Goal: Find specific page/section: Find specific page/section

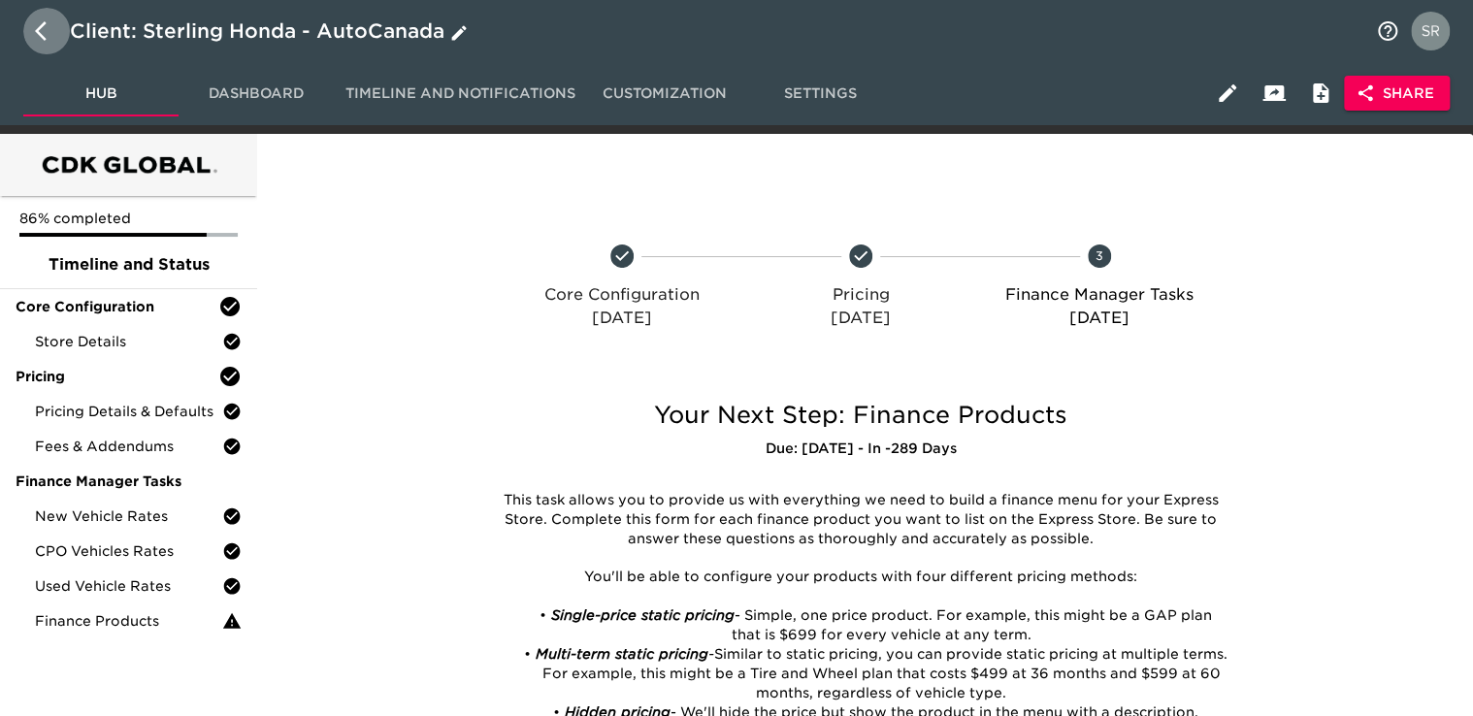
click at [39, 38] on icon "button" at bounding box center [46, 30] width 23 height 23
select select "10"
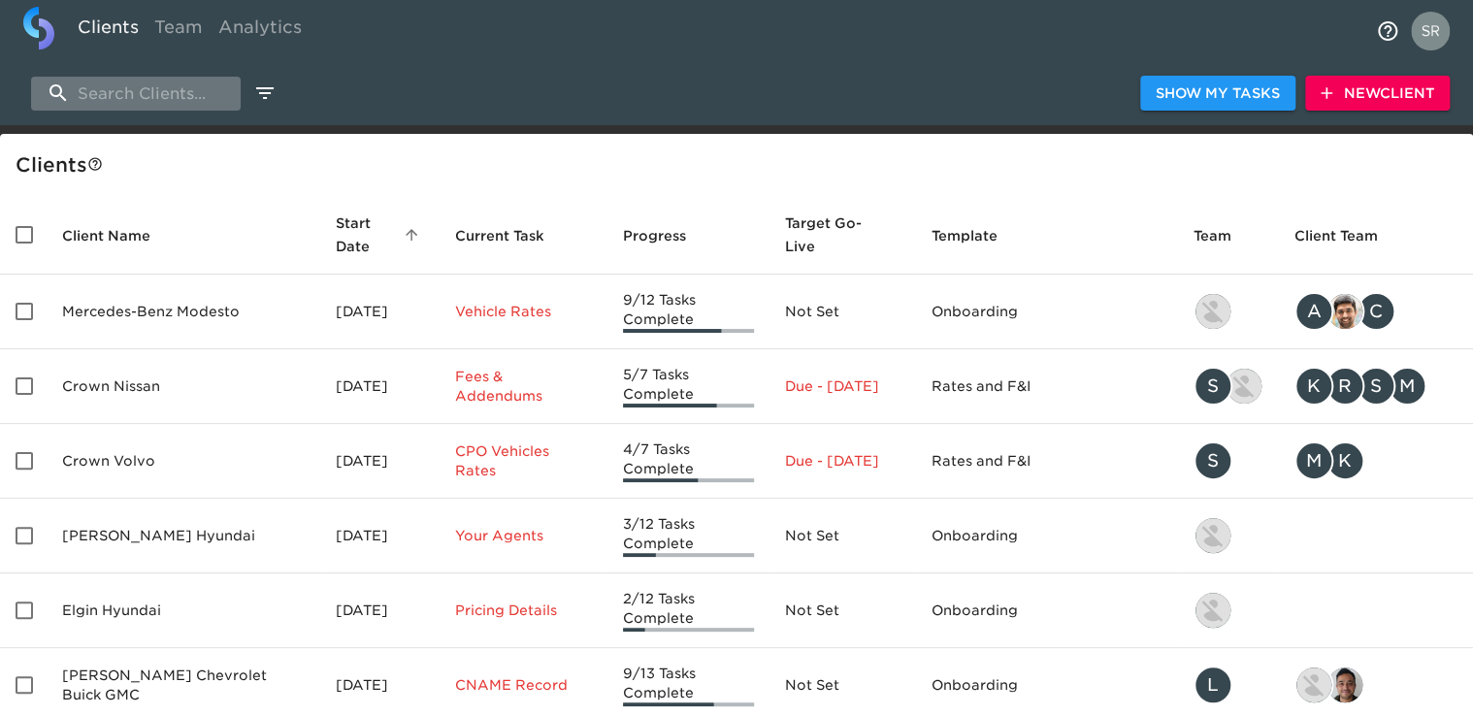
click at [131, 90] on input "search" at bounding box center [136, 94] width 210 height 34
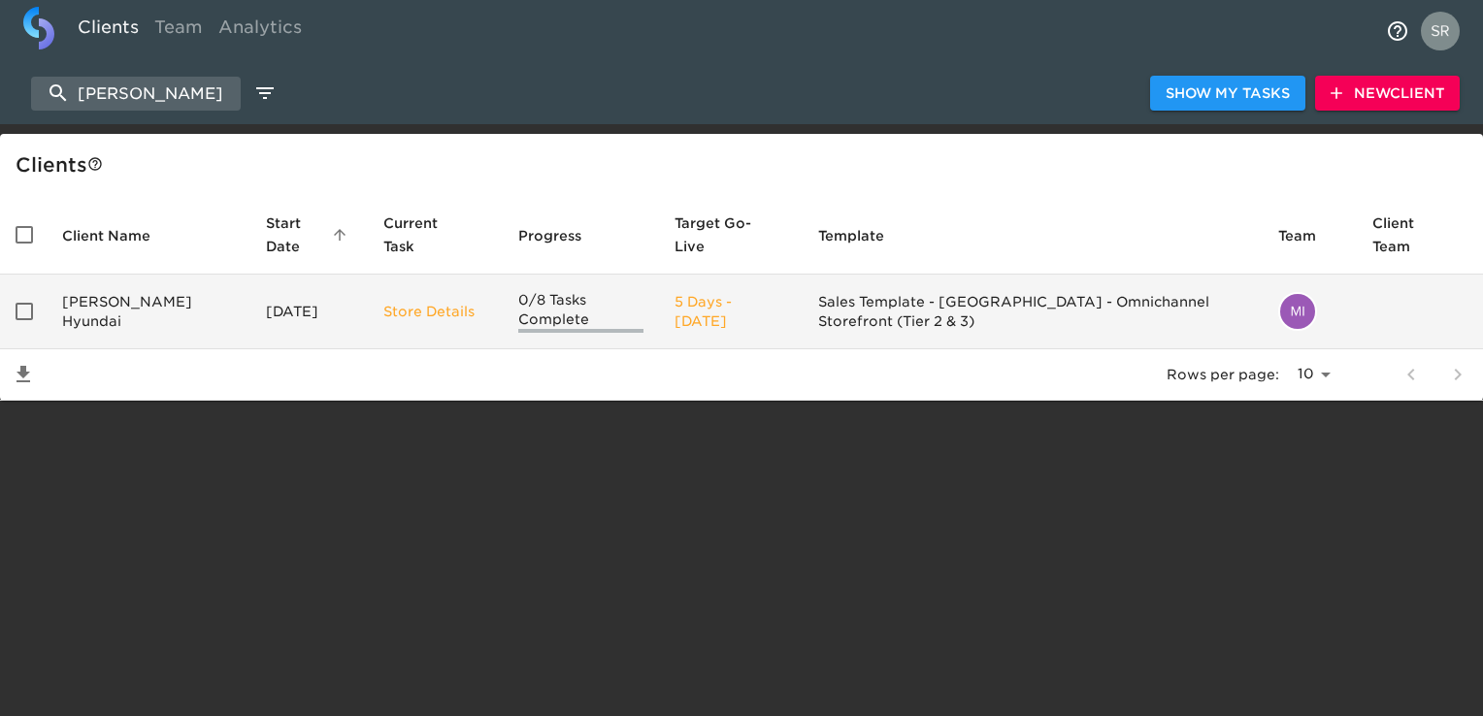
type input "[PERSON_NAME]"
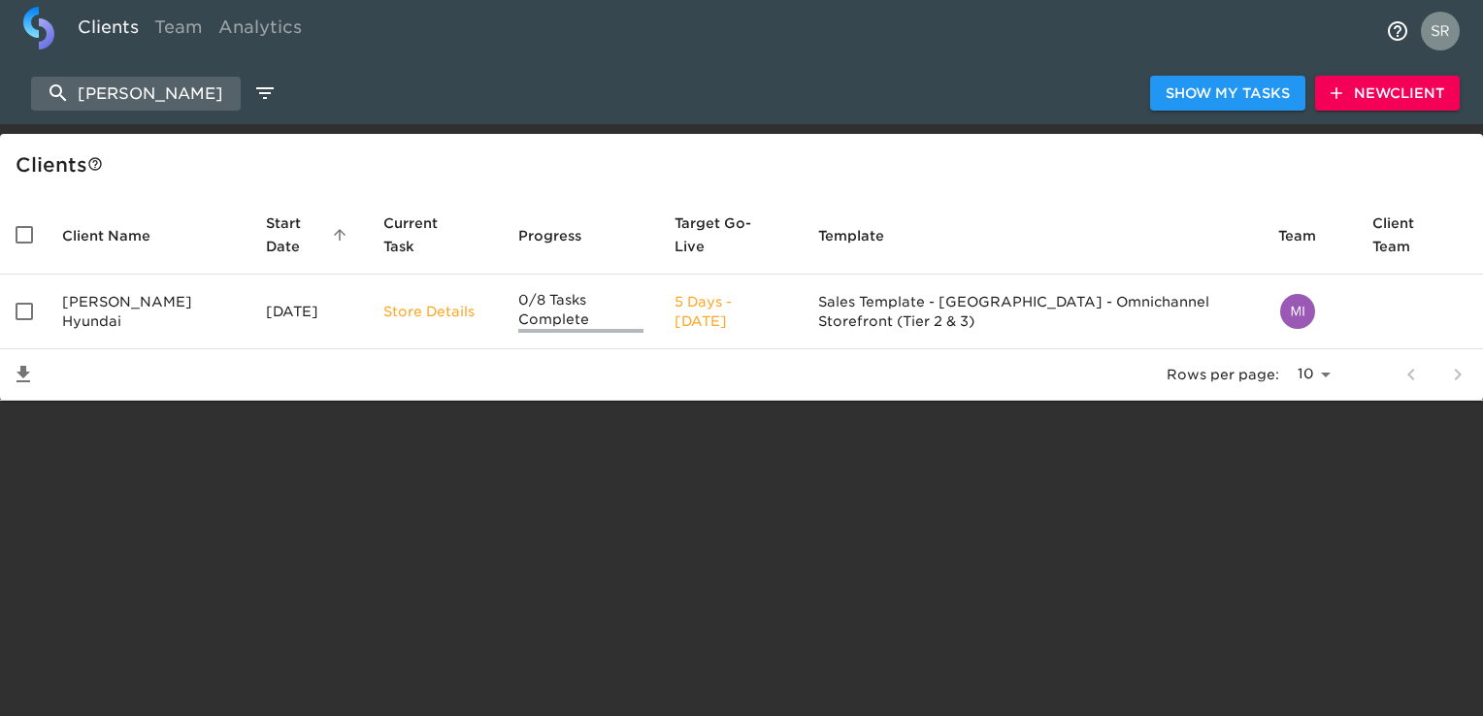
click at [92, 293] on td "[PERSON_NAME] Hyundai" at bounding box center [149, 312] width 204 height 75
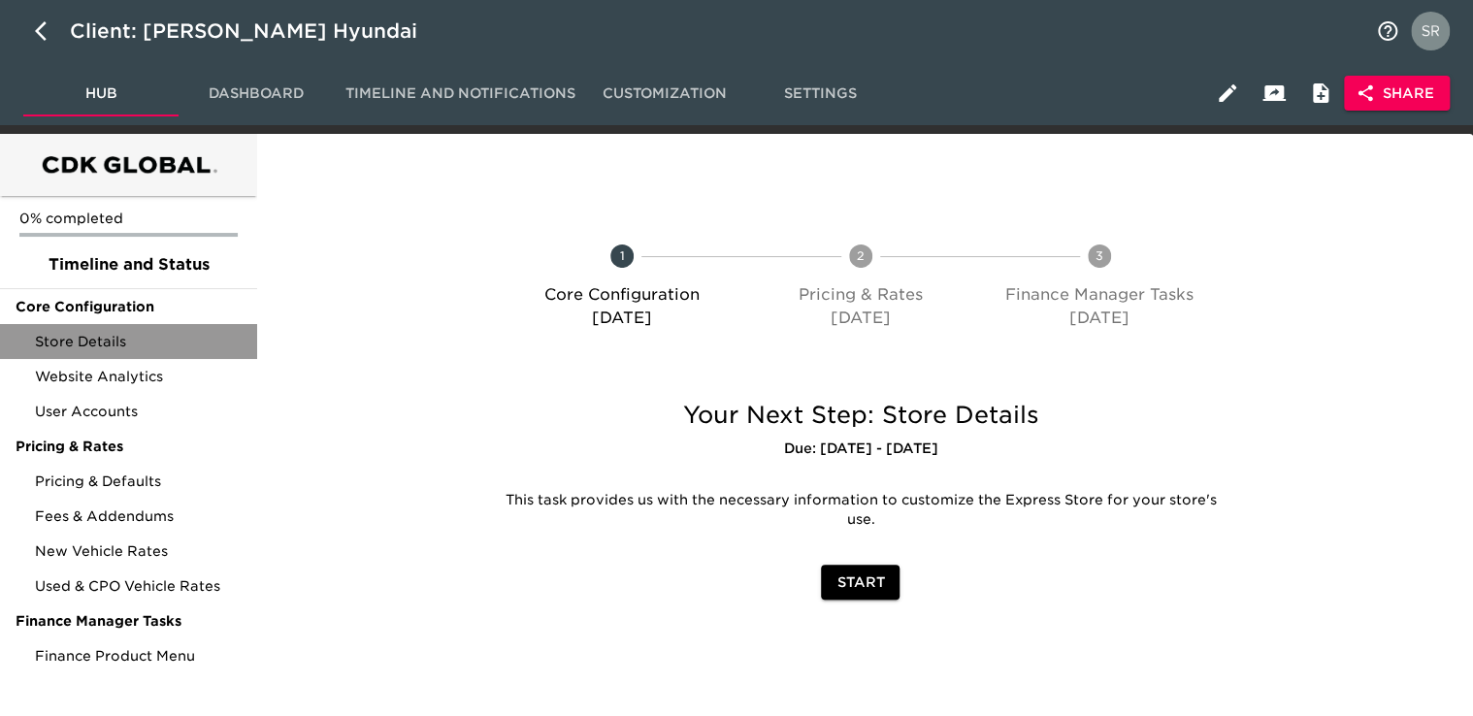
click at [120, 329] on div "Store Details" at bounding box center [128, 341] width 257 height 35
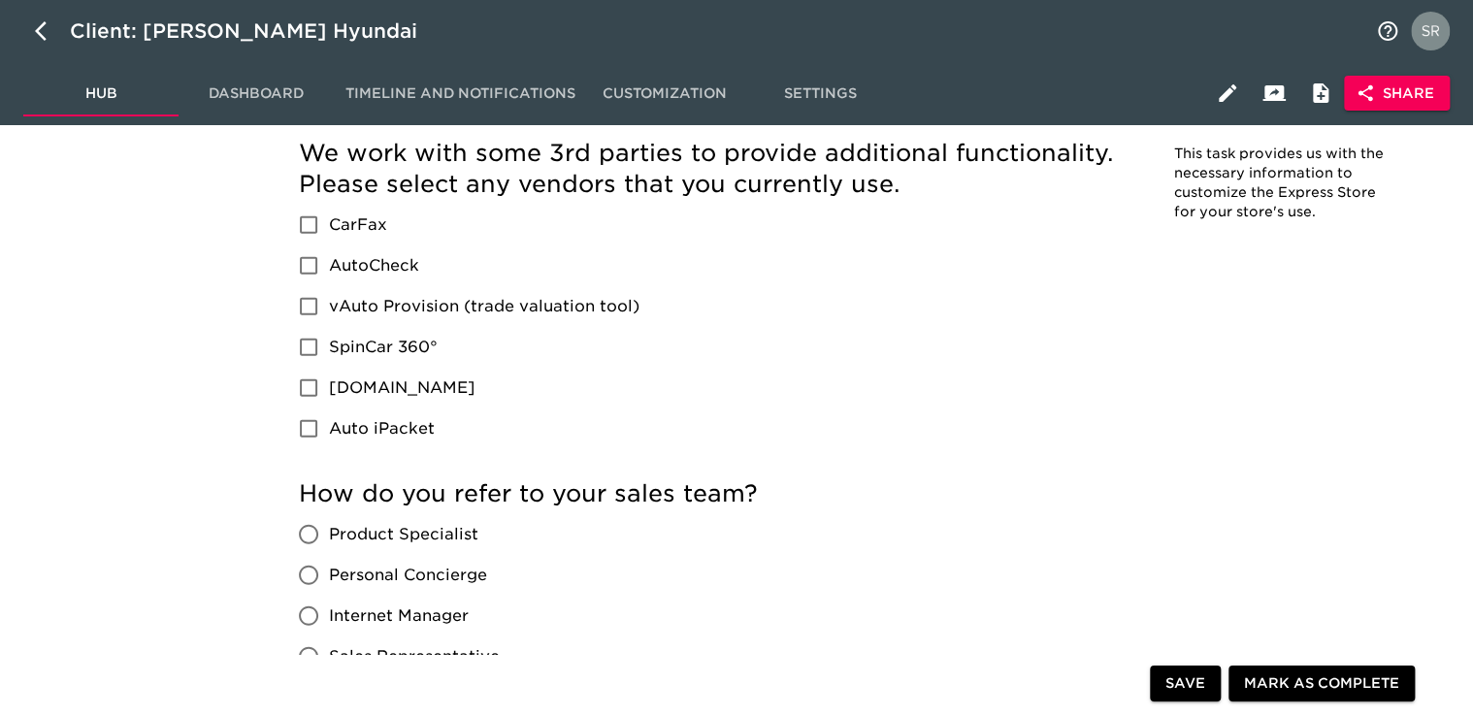
scroll to position [2426, 0]
